Goal: Transaction & Acquisition: Purchase product/service

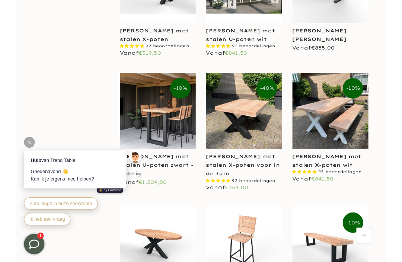
scroll to position [969, 0]
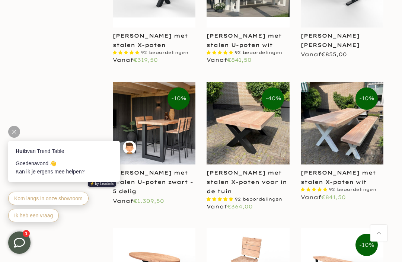
click at [348, 173] on link "[PERSON_NAME] met stalen X-poten wit" at bounding box center [338, 177] width 75 height 16
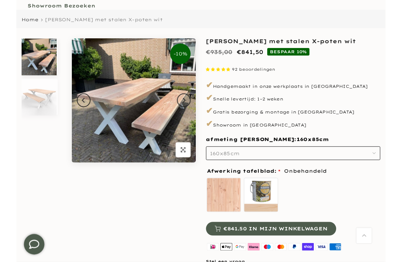
scroll to position [56, 0]
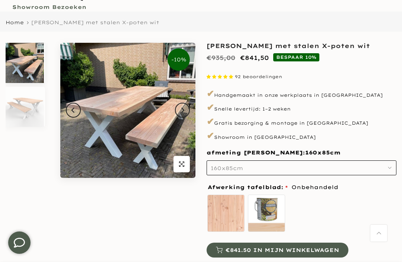
click at [387, 171] on button "160x85cm" at bounding box center [302, 167] width 190 height 15
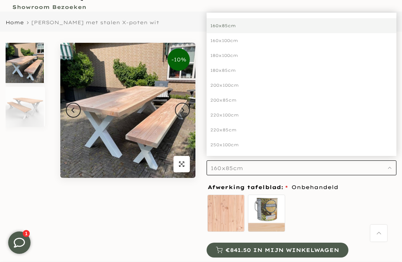
click at [235, 126] on div "220x85cm" at bounding box center [302, 129] width 190 height 15
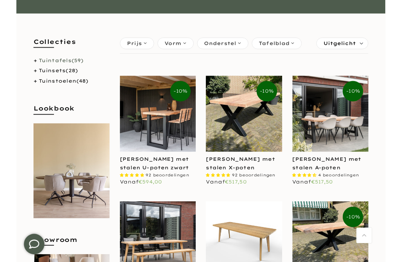
scroll to position [118, 0]
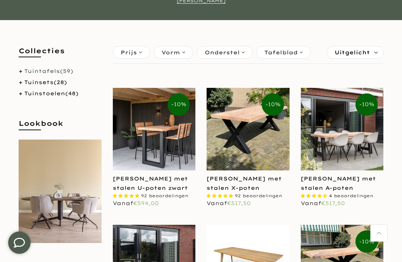
click at [263, 180] on link "[PERSON_NAME] met stalen X-poten" at bounding box center [244, 183] width 75 height 16
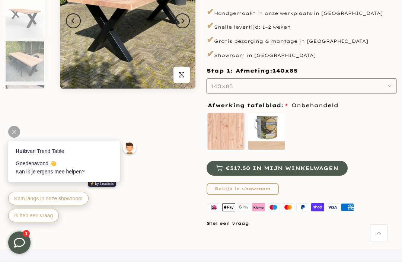
scroll to position [141, 0]
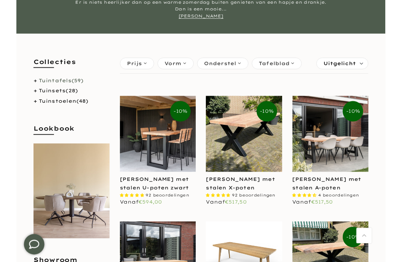
scroll to position [100, 0]
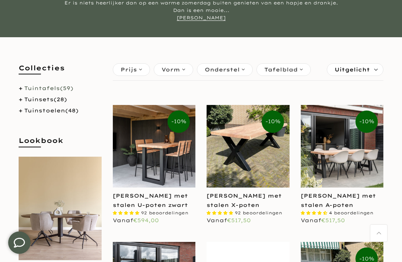
click at [260, 195] on link "[PERSON_NAME] met stalen X-poten" at bounding box center [244, 200] width 75 height 16
